Goal: Information Seeking & Learning: Learn about a topic

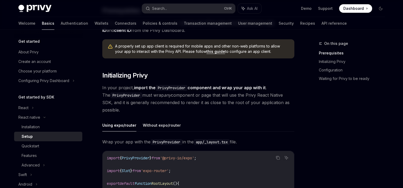
scroll to position [61, 0]
click at [33, 125] on div "Installation" at bounding box center [31, 127] width 18 height 6
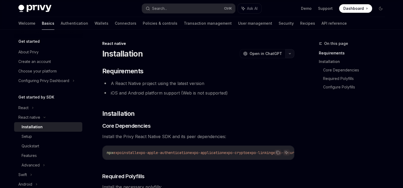
click at [290, 53] on icon "button" at bounding box center [289, 54] width 6 height 2
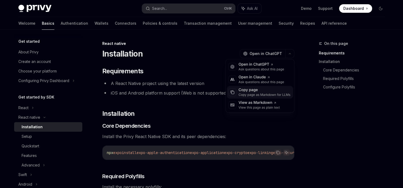
click at [261, 92] on div "Copy page" at bounding box center [264, 90] width 52 height 5
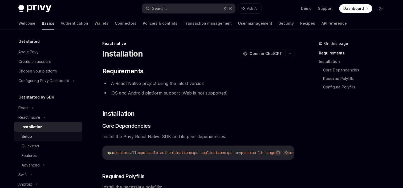
click at [46, 136] on div "Setup" at bounding box center [51, 137] width 58 height 6
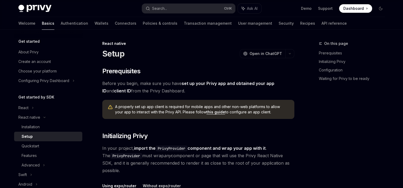
type textarea "*"
click at [289, 53] on icon "button" at bounding box center [289, 54] width 6 height 2
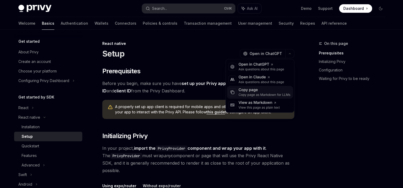
click at [257, 95] on div "Copy page as Markdown for LLMs" at bounding box center [264, 95] width 52 height 4
click at [292, 54] on button "button" at bounding box center [289, 53] width 9 height 9
click at [256, 91] on div "Copy page" at bounding box center [264, 90] width 52 height 5
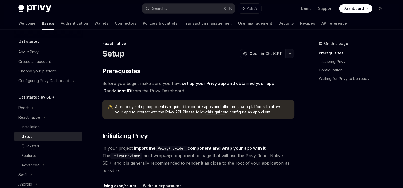
click at [288, 52] on button "button" at bounding box center [289, 53] width 9 height 9
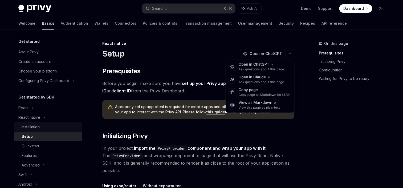
click at [49, 129] on div "Installation" at bounding box center [51, 127] width 58 height 6
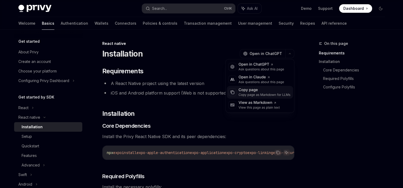
click at [253, 92] on div "Copy page" at bounding box center [264, 90] width 52 height 5
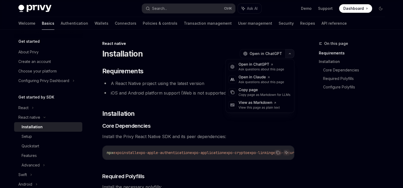
click at [290, 52] on button "button" at bounding box center [289, 53] width 9 height 9
click at [261, 104] on div "View as Markdown" at bounding box center [258, 102] width 41 height 5
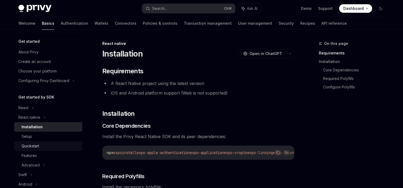
click at [32, 146] on div "Quickstart" at bounding box center [31, 146] width 18 height 6
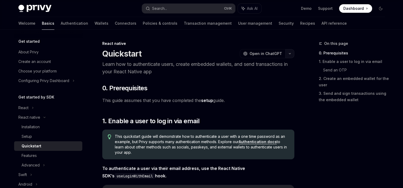
click at [293, 53] on button "button" at bounding box center [289, 53] width 9 height 9
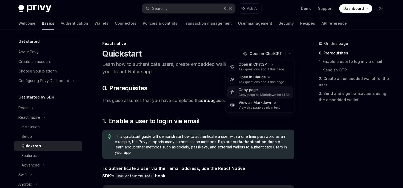
click at [261, 89] on div "Copy page" at bounding box center [264, 90] width 52 height 5
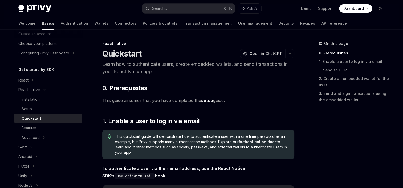
scroll to position [30, 0]
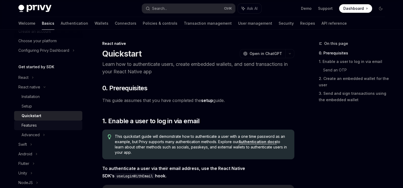
click at [40, 124] on div "Features" at bounding box center [51, 125] width 58 height 6
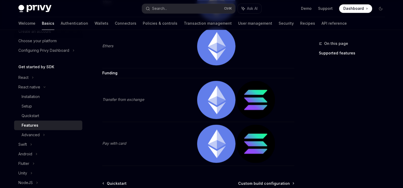
scroll to position [907, 0]
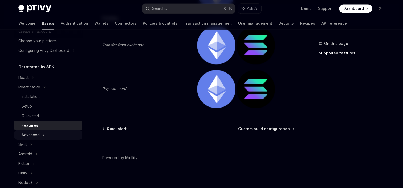
click at [42, 136] on div "Advanced" at bounding box center [48, 135] width 68 height 10
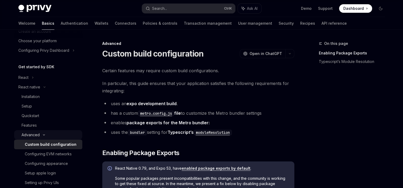
click at [42, 136] on div "Advanced" at bounding box center [48, 135] width 68 height 10
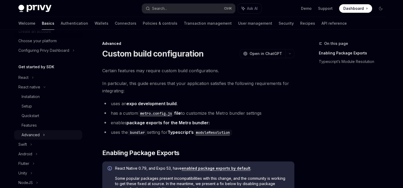
click at [42, 136] on div "Advanced" at bounding box center [48, 135] width 68 height 10
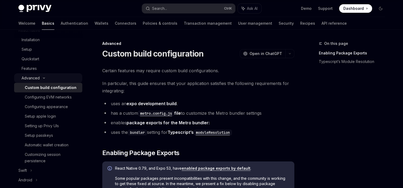
scroll to position [87, 0]
click at [44, 77] on icon at bounding box center [44, 78] width 6 height 2
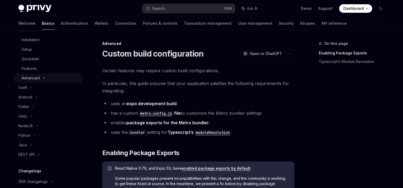
scroll to position [0, 0]
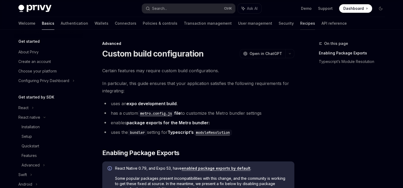
click at [300, 23] on link "Recipes" at bounding box center [307, 23] width 15 height 13
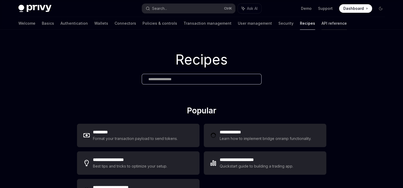
click at [321, 24] on link "API reference" at bounding box center [333, 23] width 25 height 13
type textarea "*"
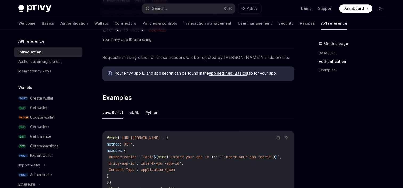
scroll to position [276, 0]
